Goal: Task Accomplishment & Management: Manage account settings

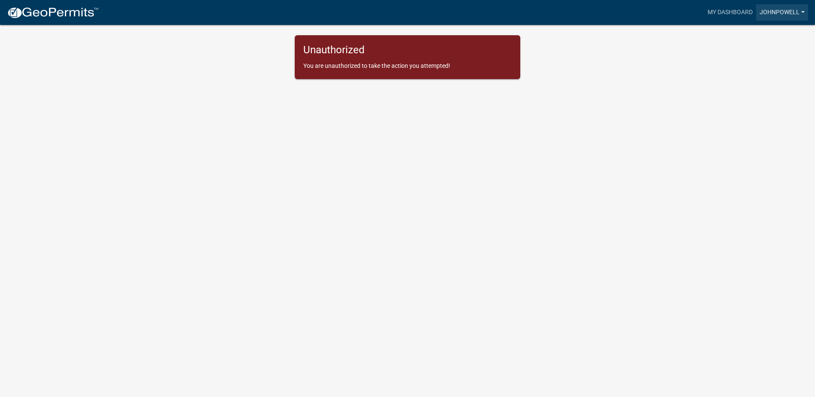
click at [789, 10] on link "johnpowell" at bounding box center [782, 12] width 52 height 16
click at [768, 64] on link "Logout" at bounding box center [774, 63] width 69 height 21
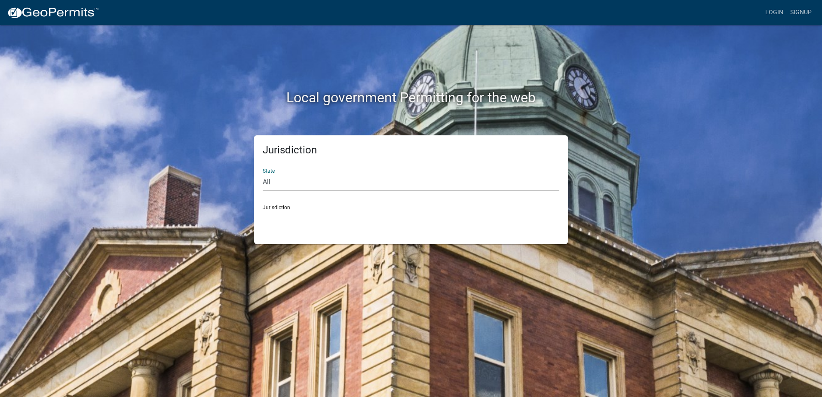
click at [270, 180] on select "All [US_STATE] [US_STATE] [US_STATE] [US_STATE] [US_STATE] [US_STATE] [US_STATE…" at bounding box center [411, 183] width 297 height 18
select select "[US_STATE]"
click at [263, 174] on select "All [US_STATE] [US_STATE] [US_STATE] [US_STATE] [US_STATE] [US_STATE] [US_STATE…" at bounding box center [411, 183] width 297 height 18
click at [777, 10] on link "Login" at bounding box center [774, 12] width 25 height 16
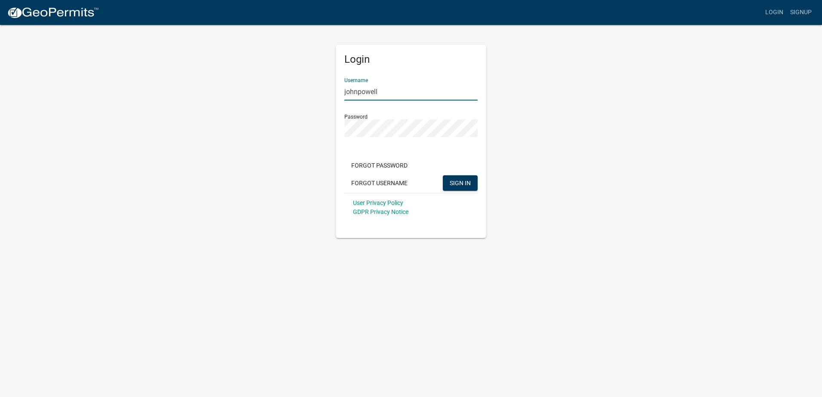
drag, startPoint x: 381, startPoint y: 90, endPoint x: 258, endPoint y: 81, distance: 122.8
click at [258, 81] on div "Login Username johnpowell Password Forgot Password Forgot Username SIGN IN User…" at bounding box center [411, 131] width 490 height 214
type input "alecpoitevint"
click at [464, 183] on span "SIGN IN" at bounding box center [460, 182] width 21 height 7
